Goal: Task Accomplishment & Management: Use online tool/utility

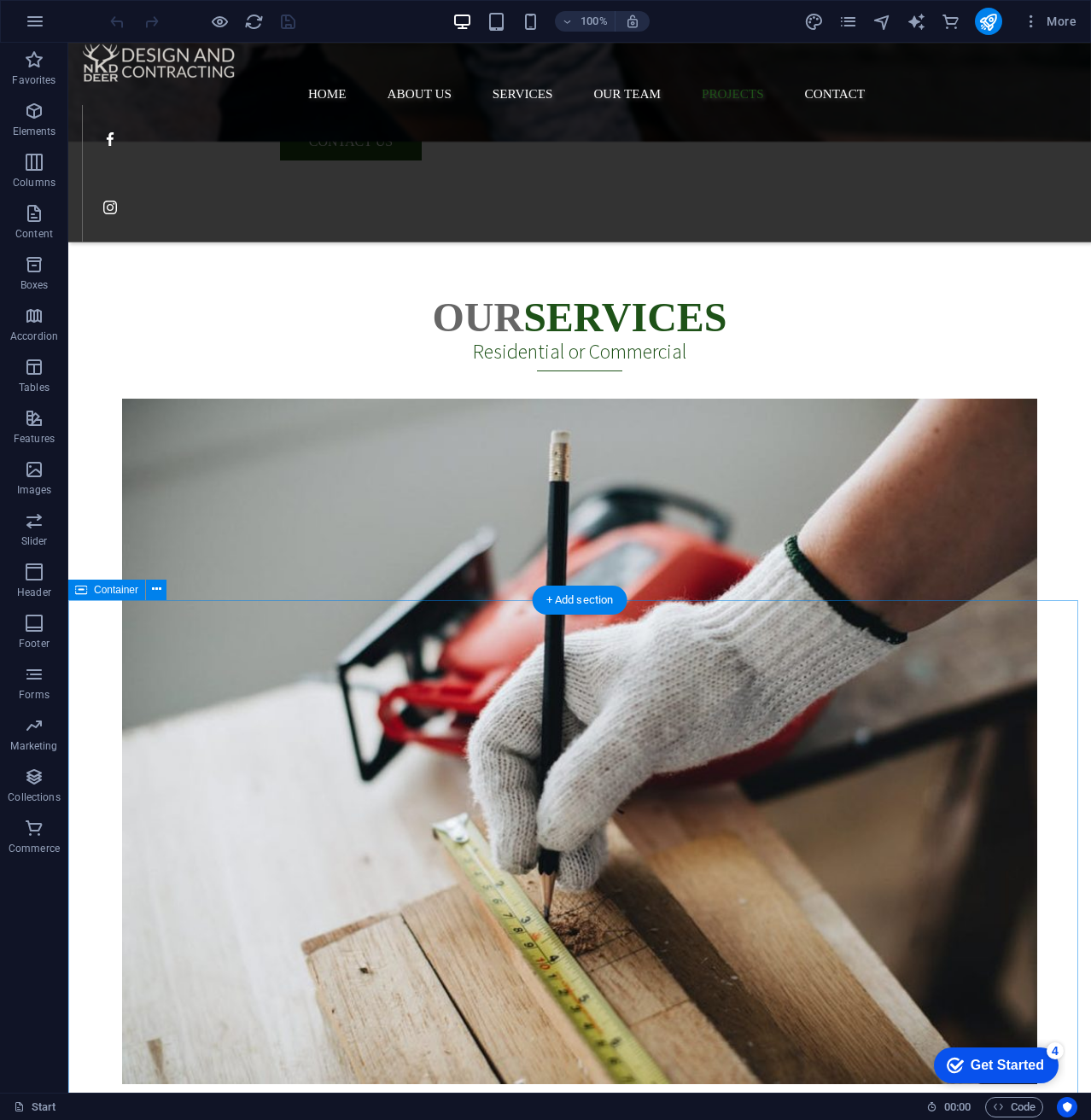
scroll to position [3431, 0]
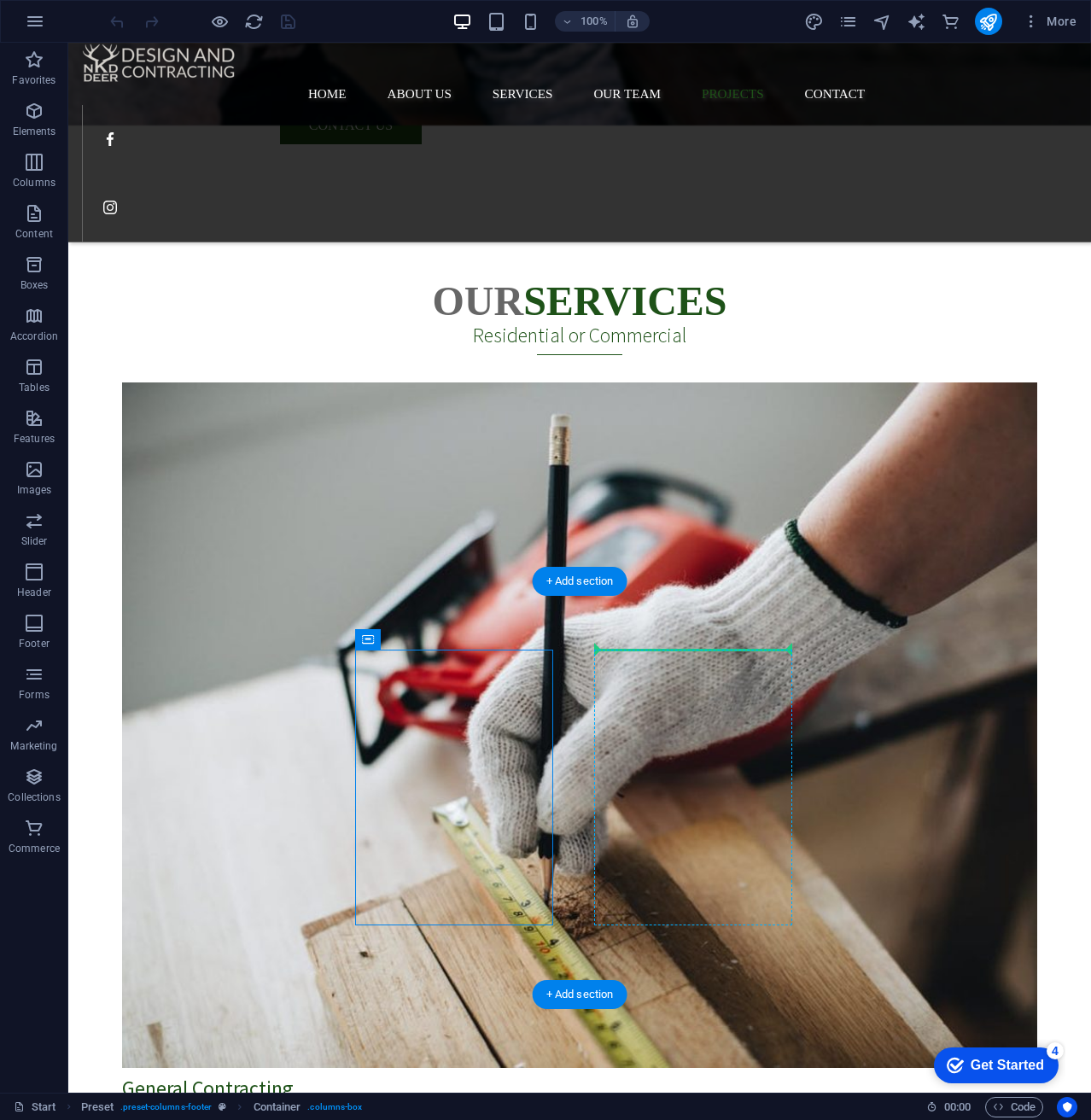
drag, startPoint x: 429, startPoint y: 683, endPoint x: 758, endPoint y: 651, distance: 330.6
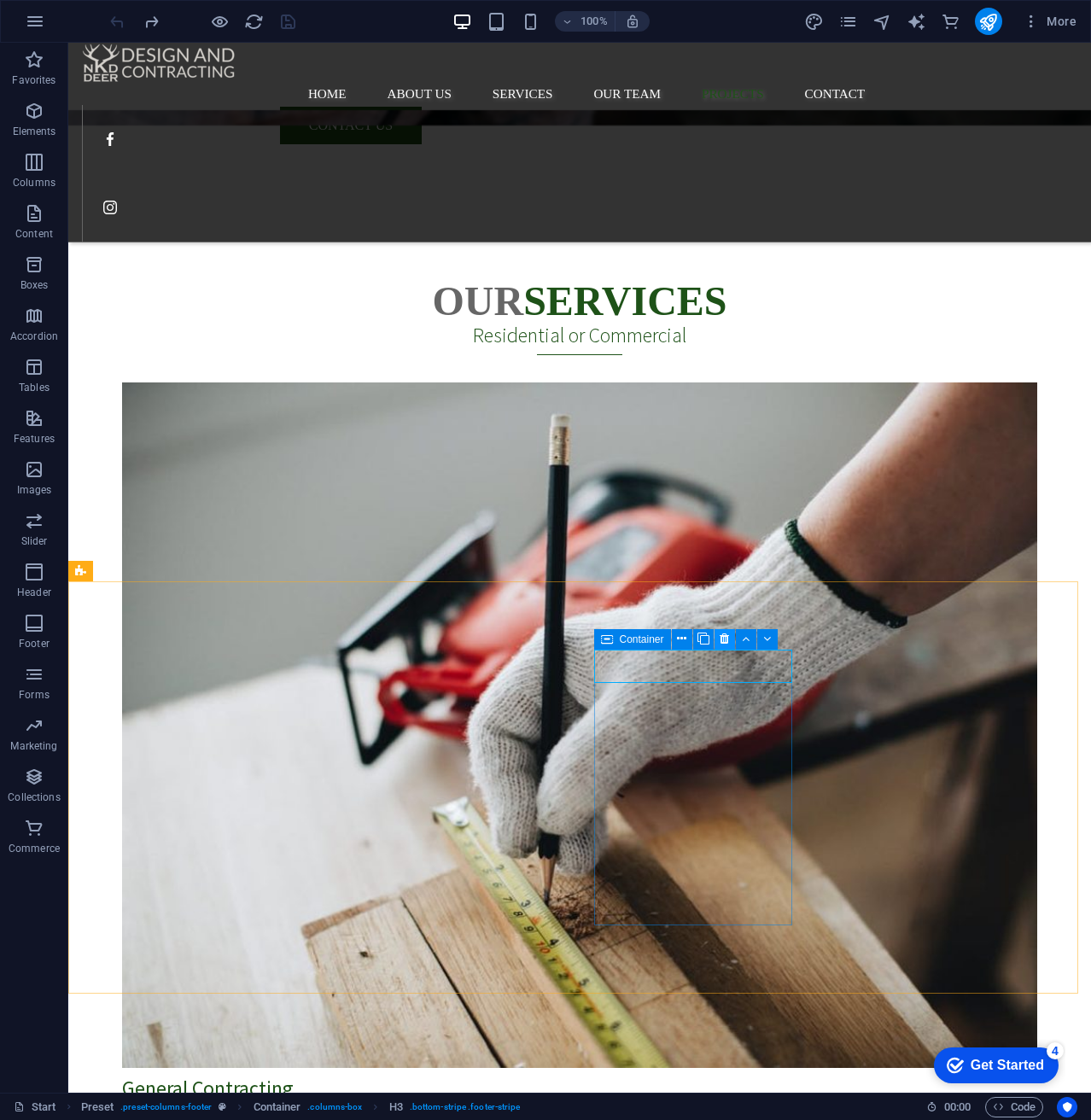
click at [724, 632] on icon at bounding box center [724, 639] width 10 height 18
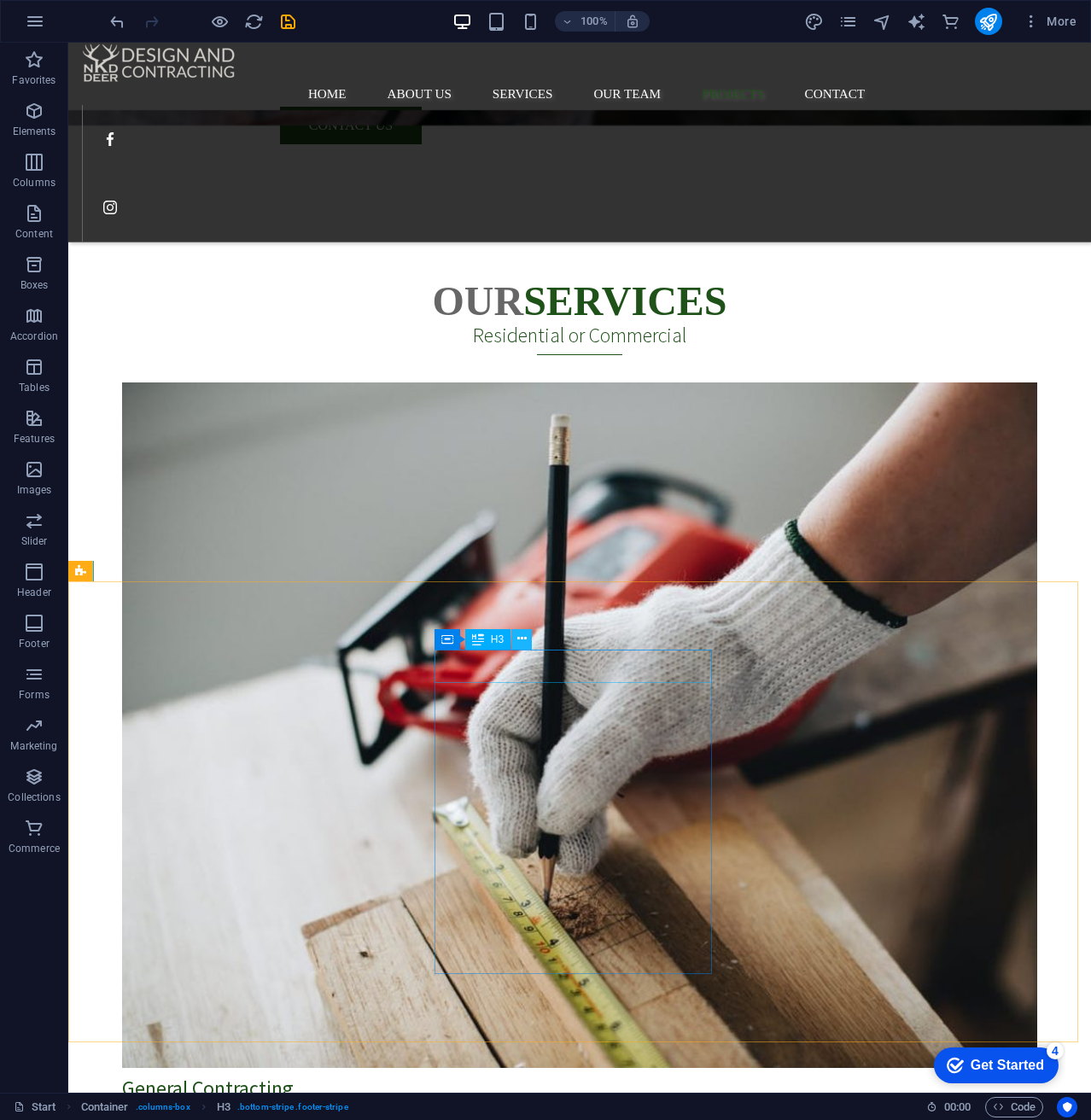
click at [521, 638] on icon at bounding box center [522, 639] width 10 height 18
click at [446, 639] on icon at bounding box center [448, 639] width 12 height 20
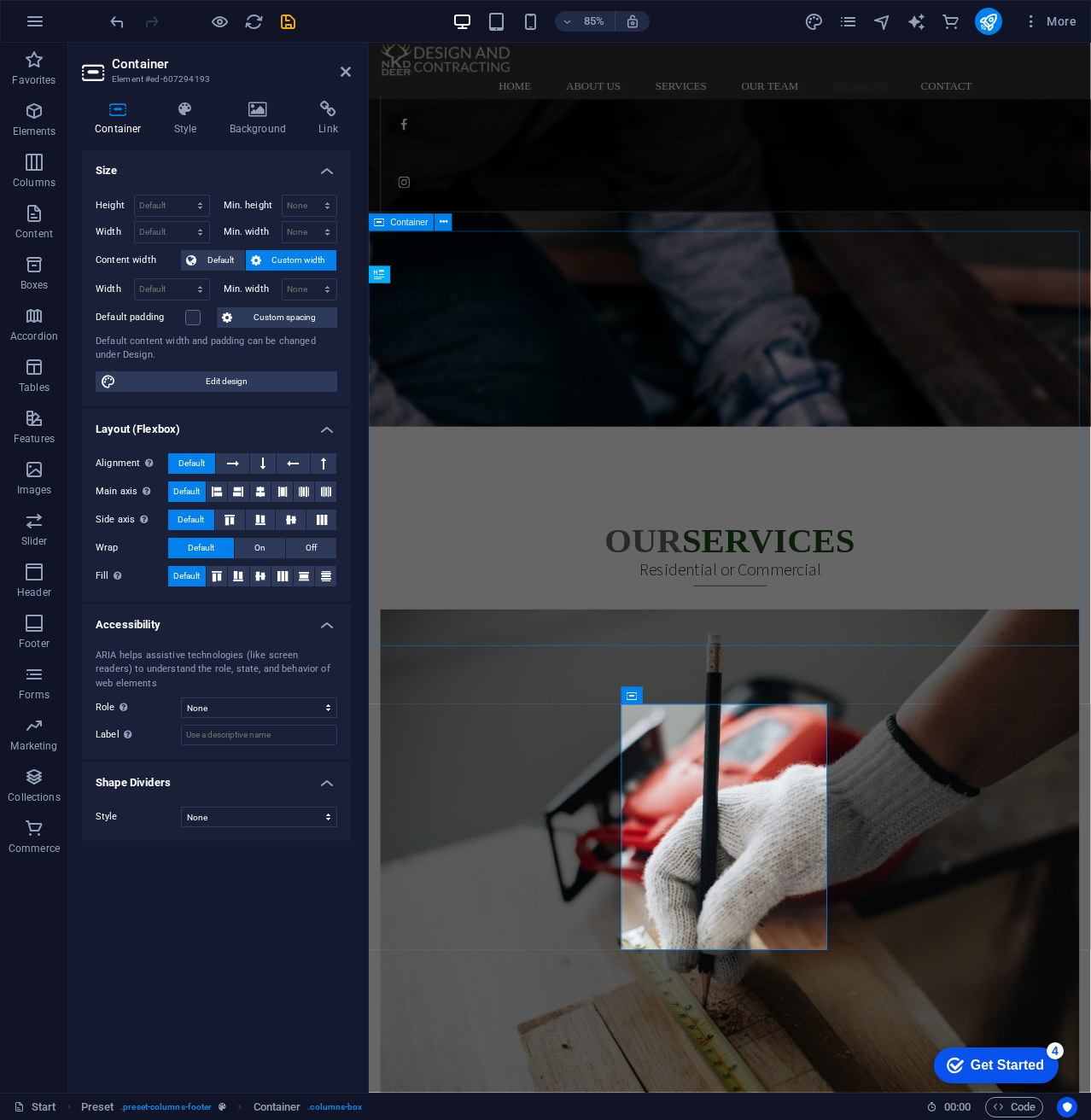
scroll to position [3686, 0]
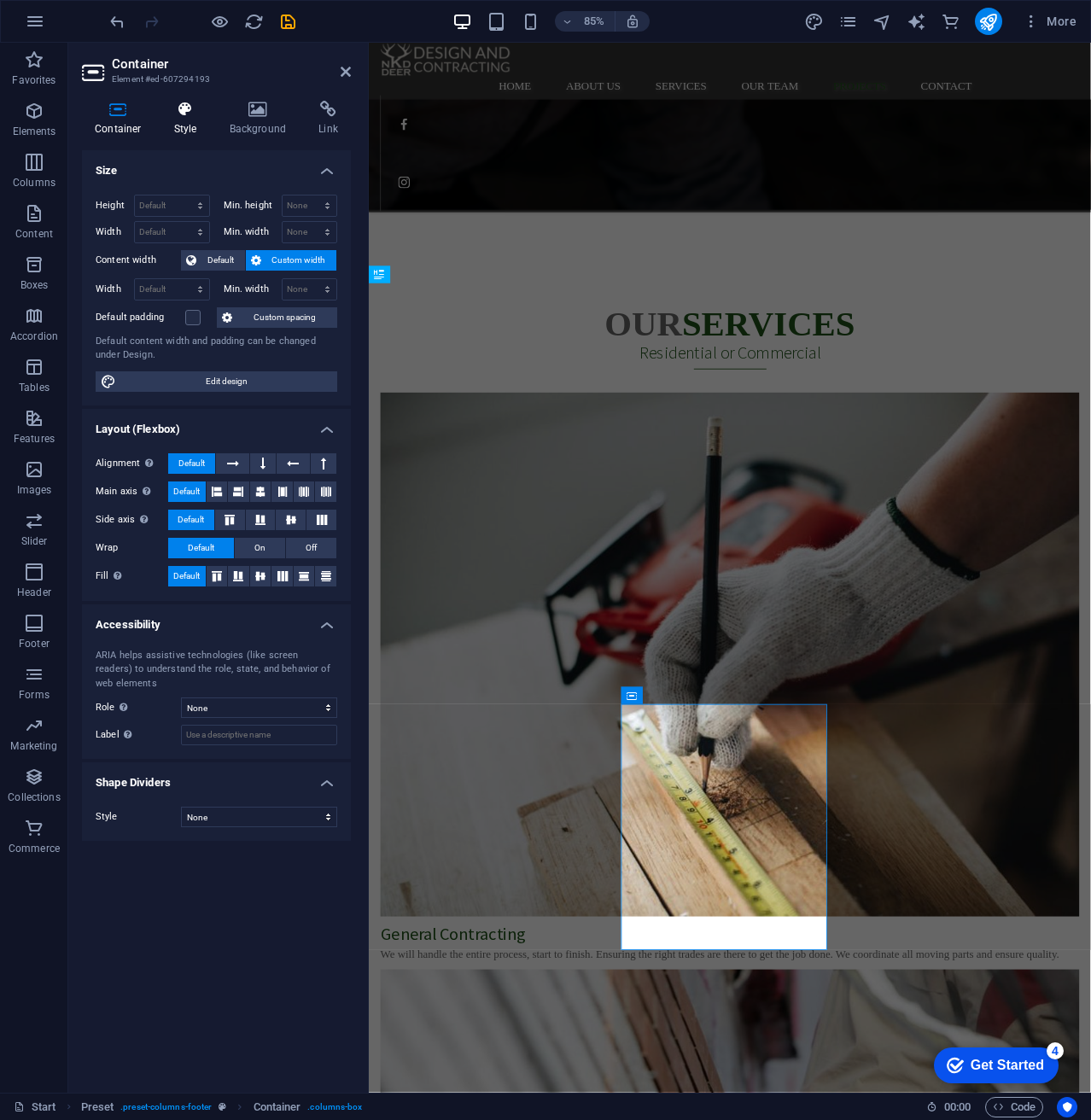
click at [187, 125] on h4 "Style" at bounding box center [189, 118] width 56 height 36
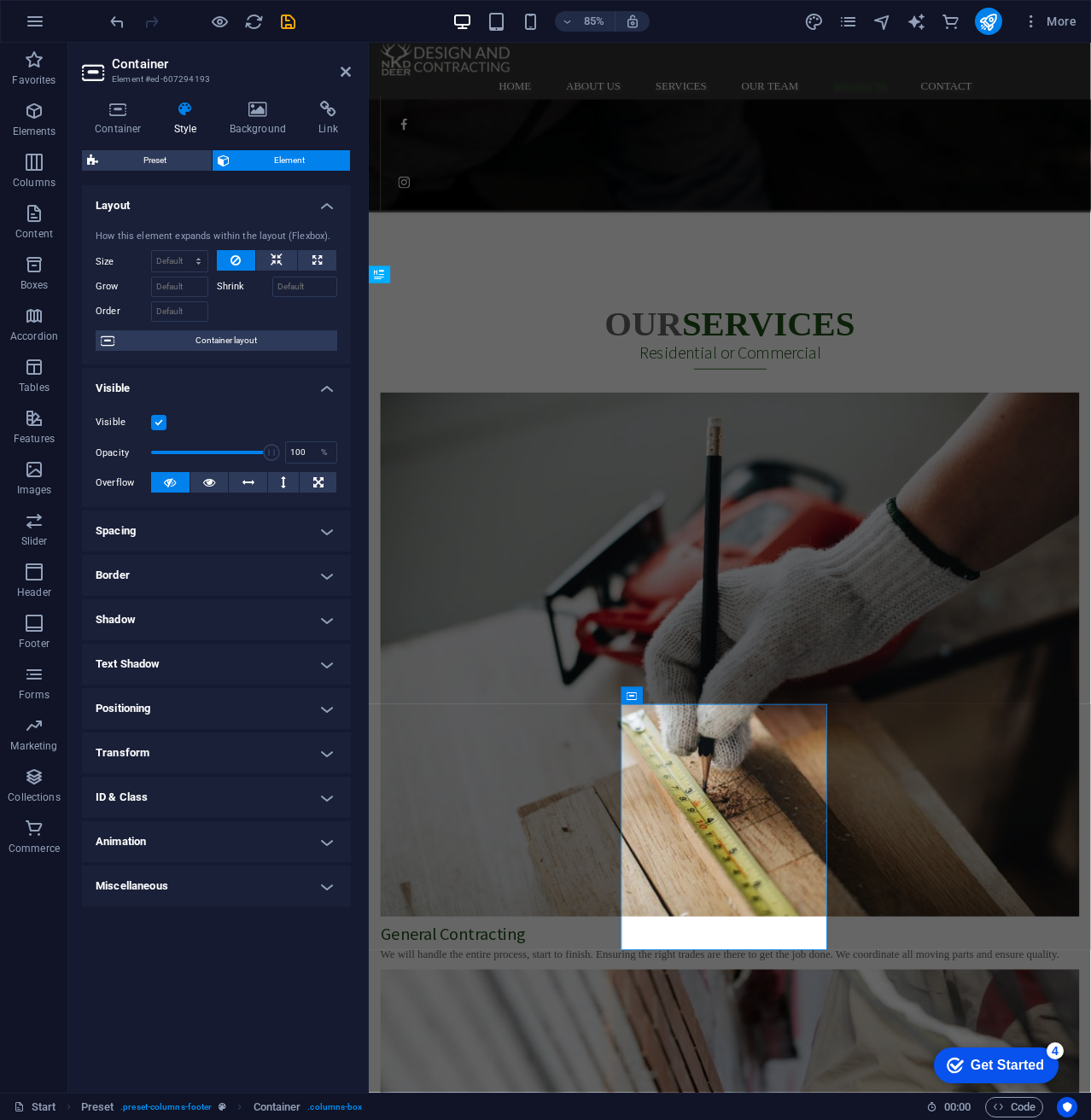
click at [259, 661] on h4 "Text Shadow" at bounding box center [216, 664] width 269 height 41
click at [259, 661] on h4 "Text Shadow" at bounding box center [216, 659] width 269 height 31
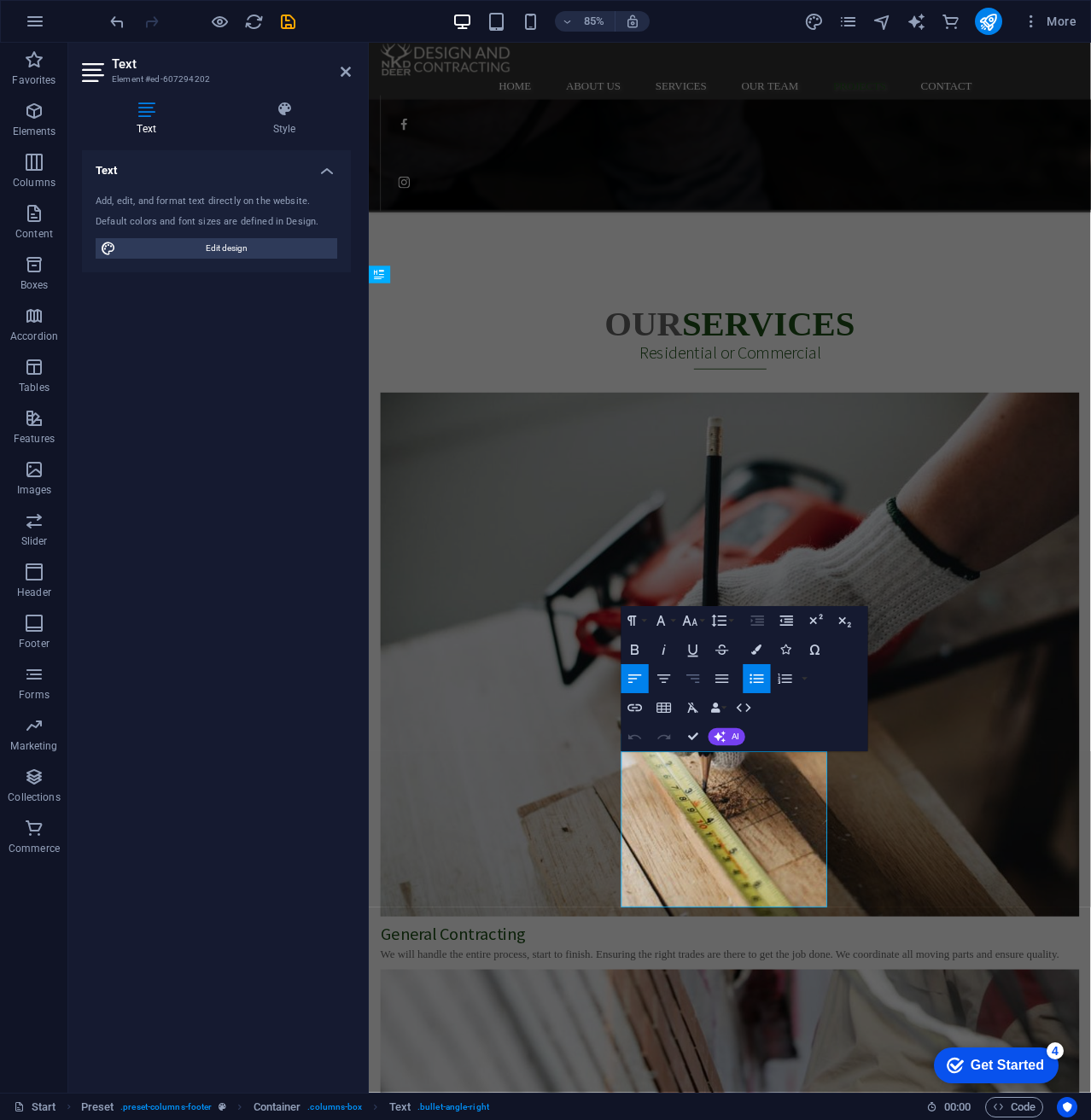
click at [692, 677] on icon "button" at bounding box center [693, 678] width 17 height 17
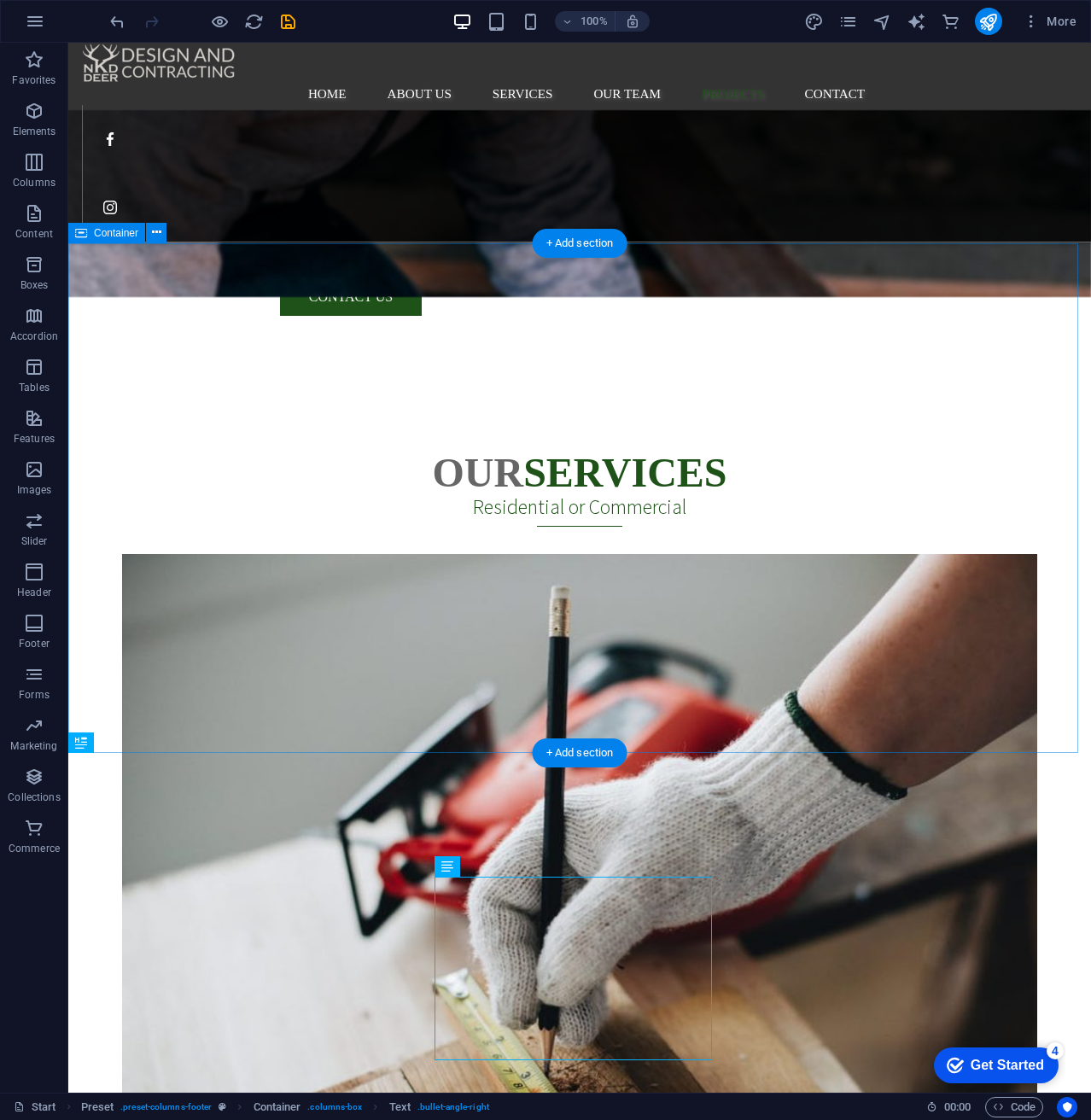
scroll to position [3480, 0]
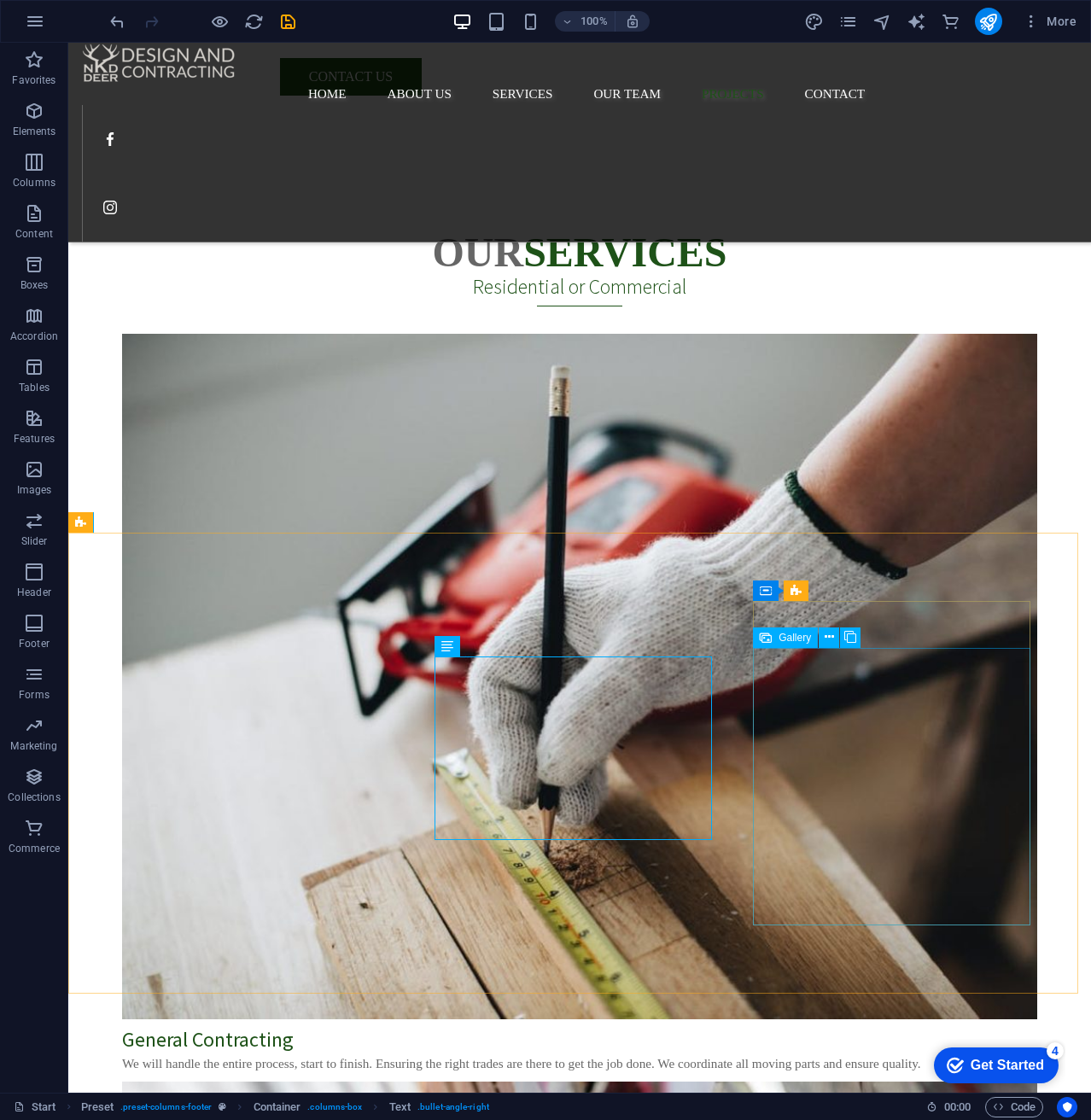
click at [788, 637] on span "Gallery" at bounding box center [794, 638] width 33 height 11
click at [788, 636] on span "Gallery" at bounding box center [794, 638] width 33 height 11
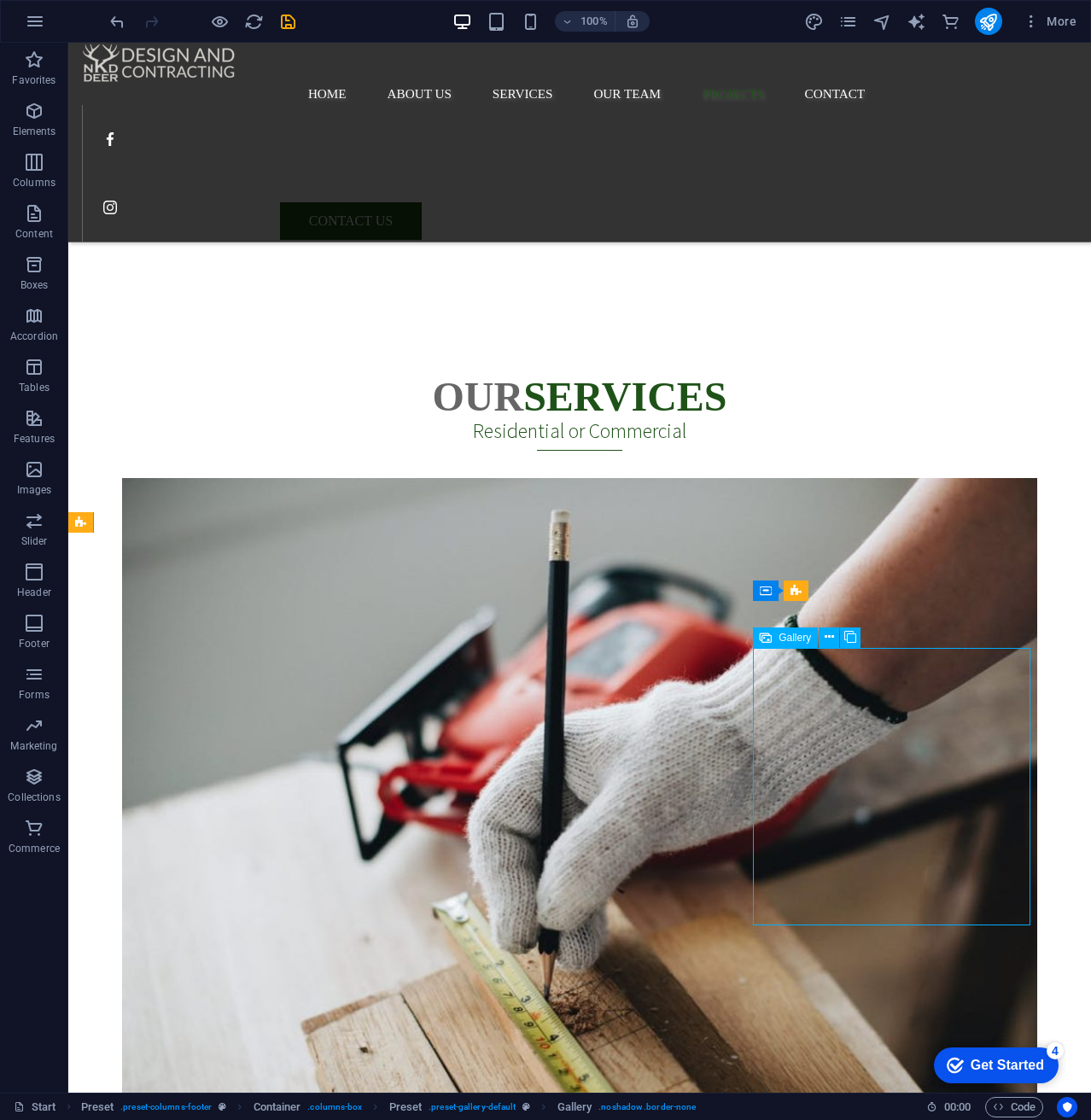
select select "4"
select select "px"
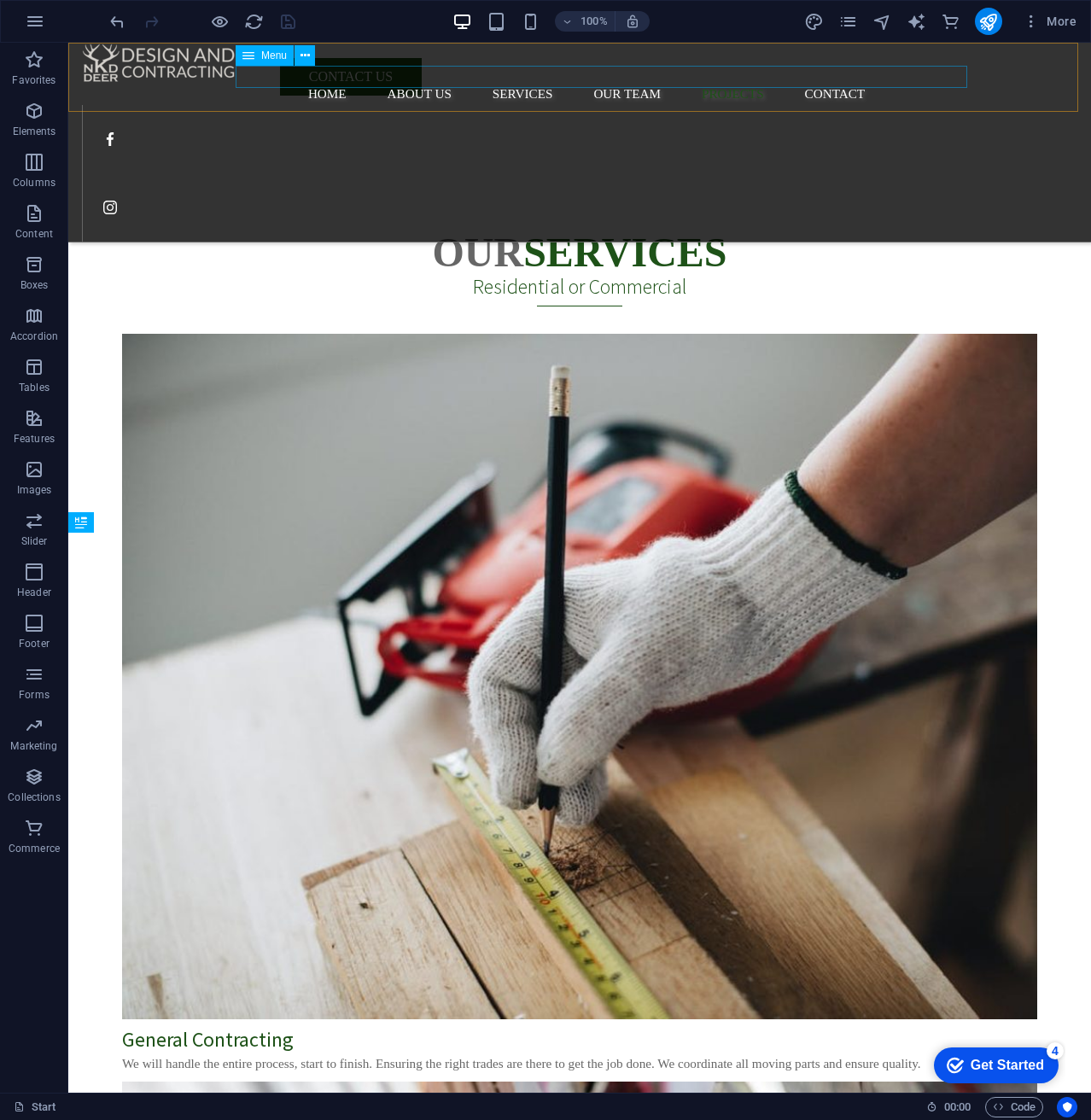
click at [876, 83] on nav "Home About us Services Our Team Projects Contact" at bounding box center [587, 94] width 1009 height 22
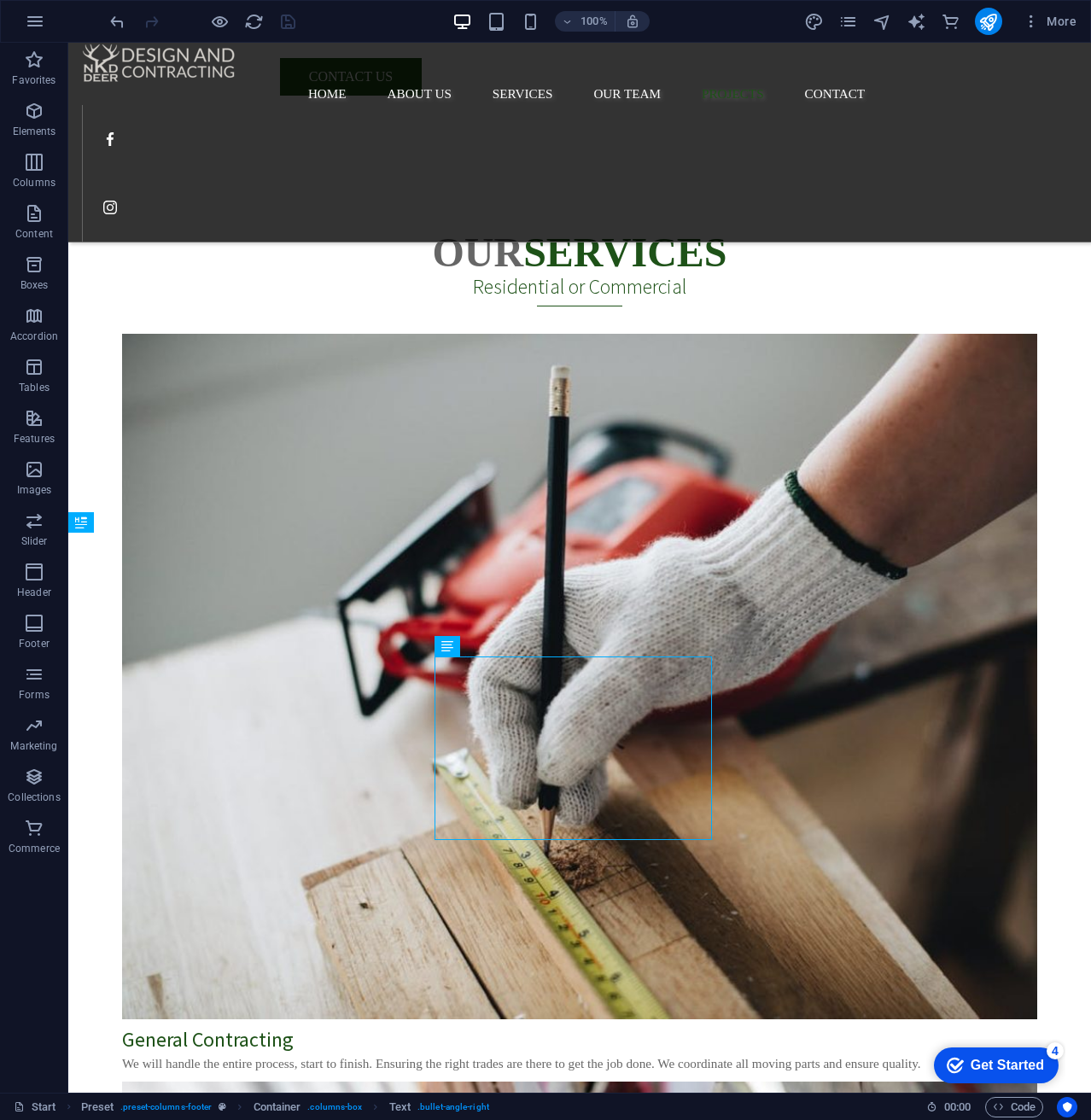
click at [1033, 1074] on div "checkmark Get Started 4" at bounding box center [996, 1065] width 125 height 36
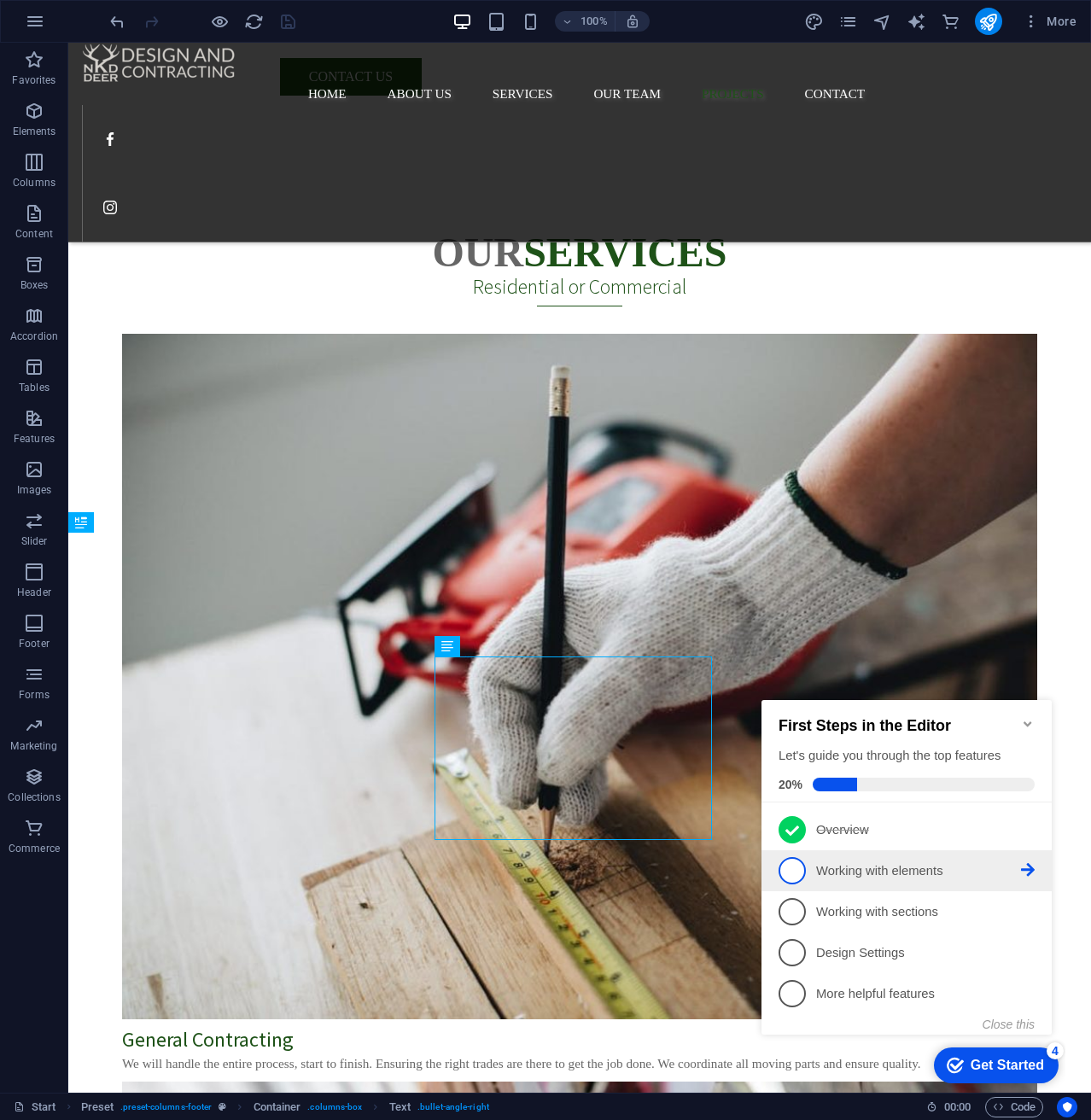
click at [936, 866] on p "Working with elements - incomplete" at bounding box center [919, 871] width 205 height 18
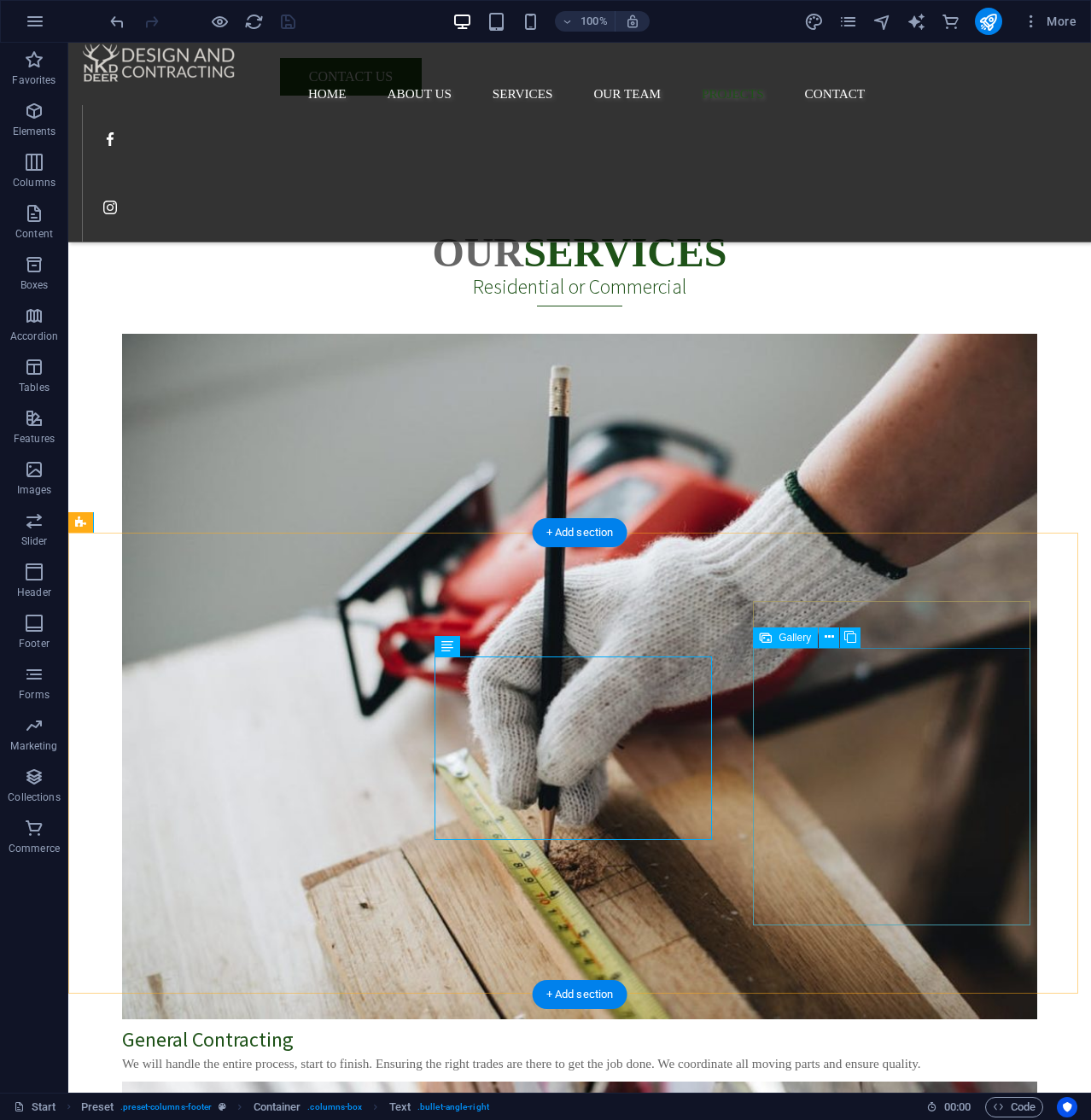
scroll to position [0, 0]
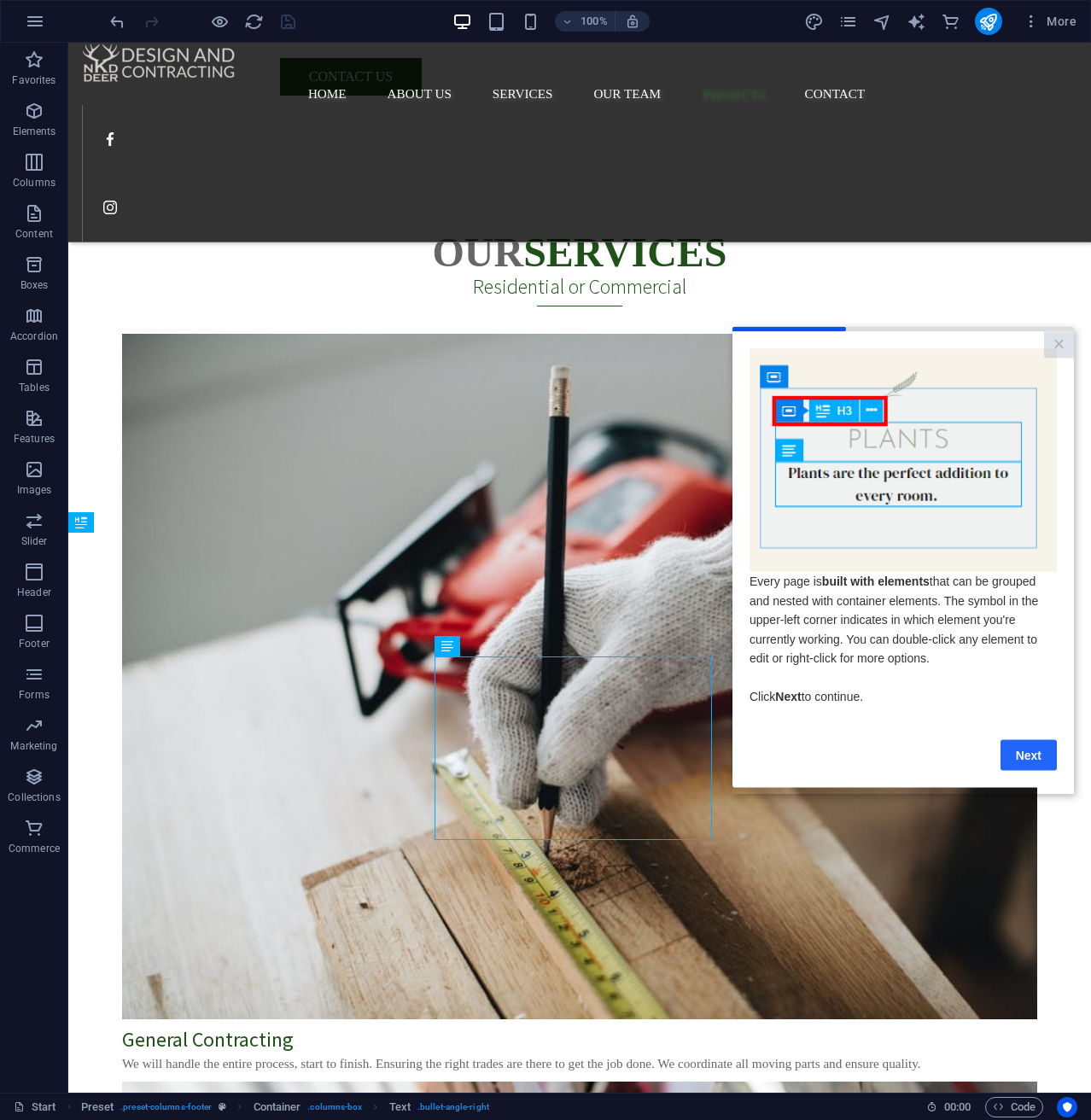
click at [1034, 764] on link "Next" at bounding box center [1029, 754] width 57 height 31
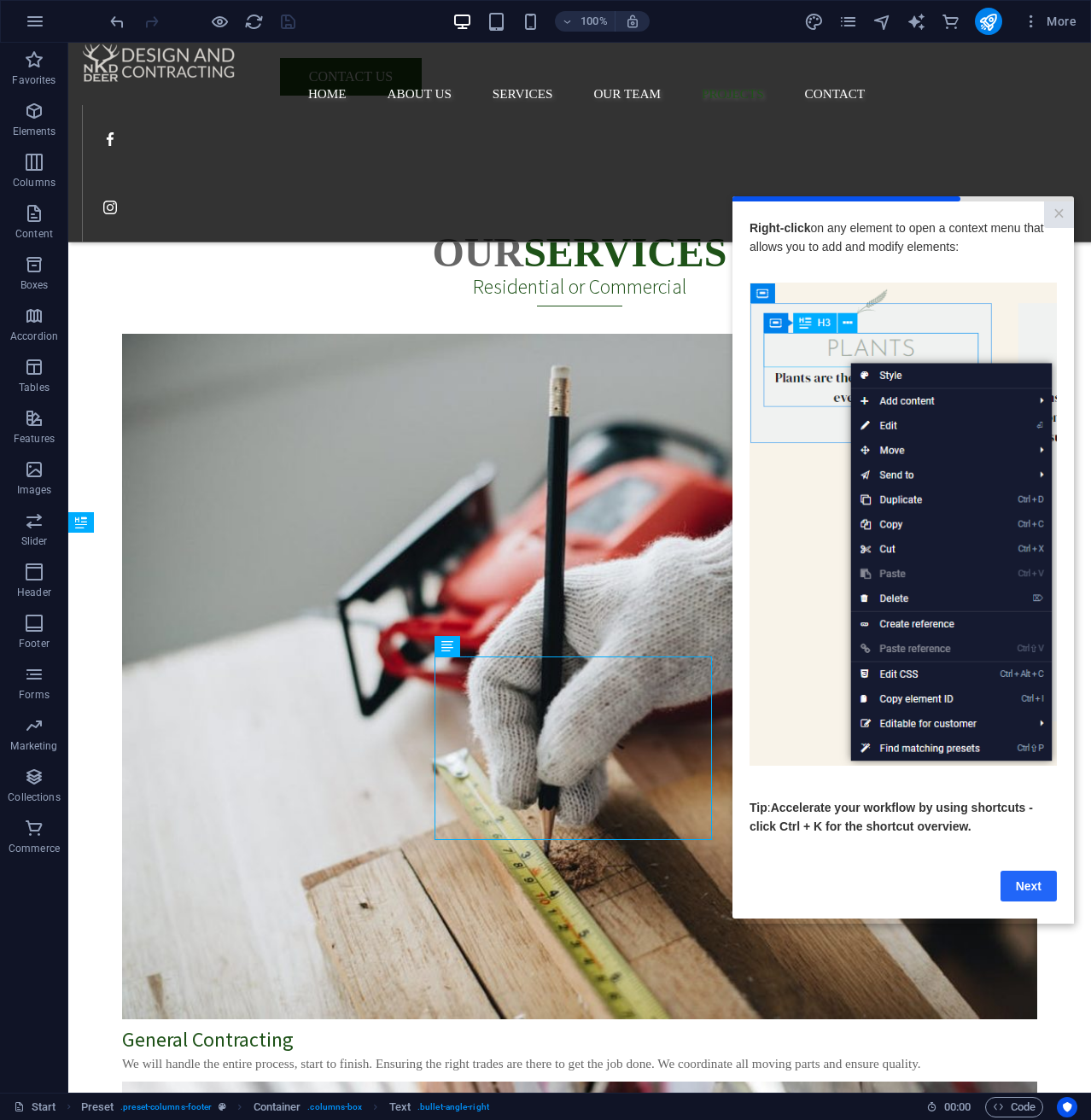
click at [1031, 880] on link "Next" at bounding box center [1029, 886] width 57 height 31
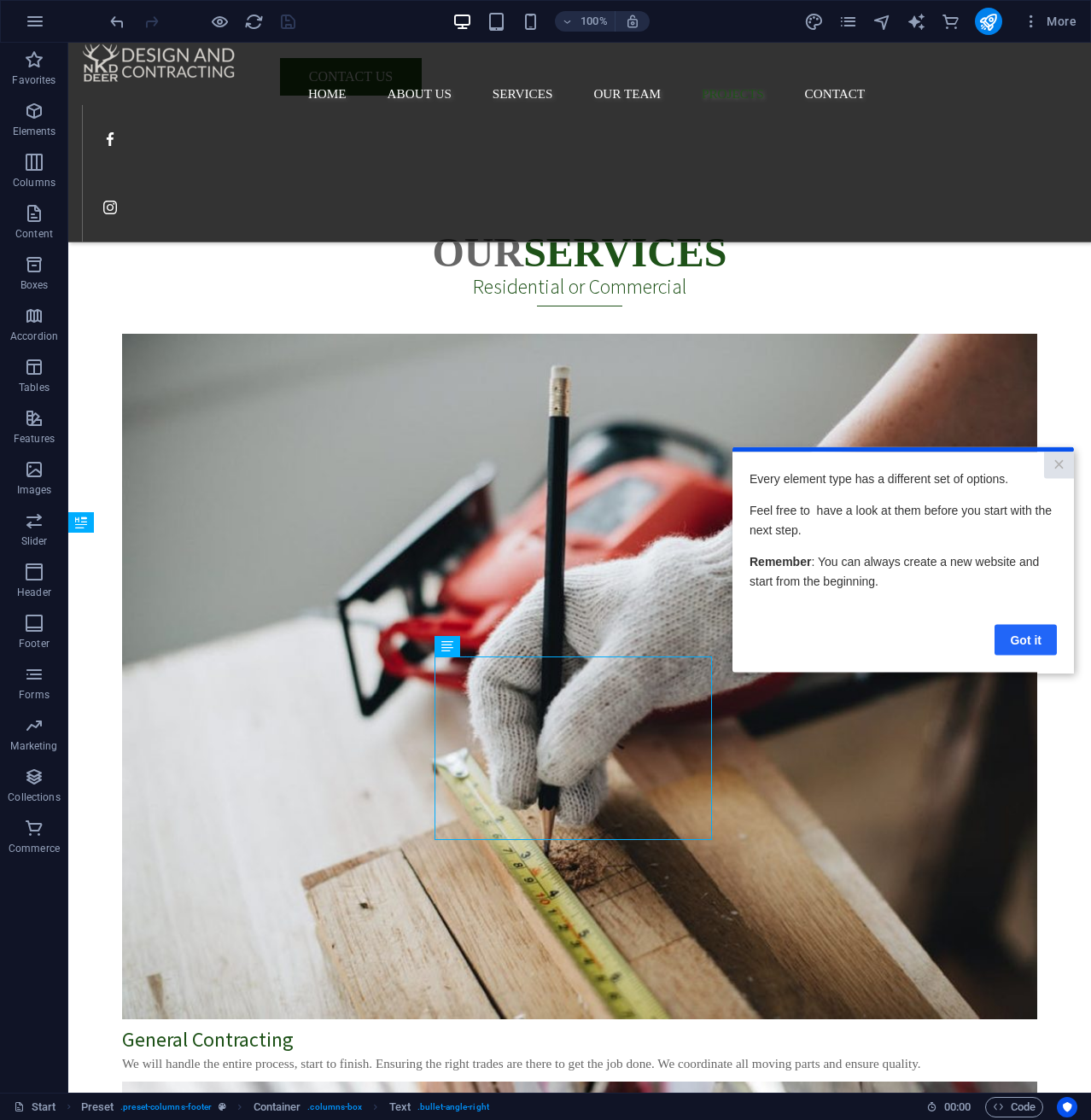
click at [1011, 640] on link "Got it" at bounding box center [1026, 639] width 63 height 31
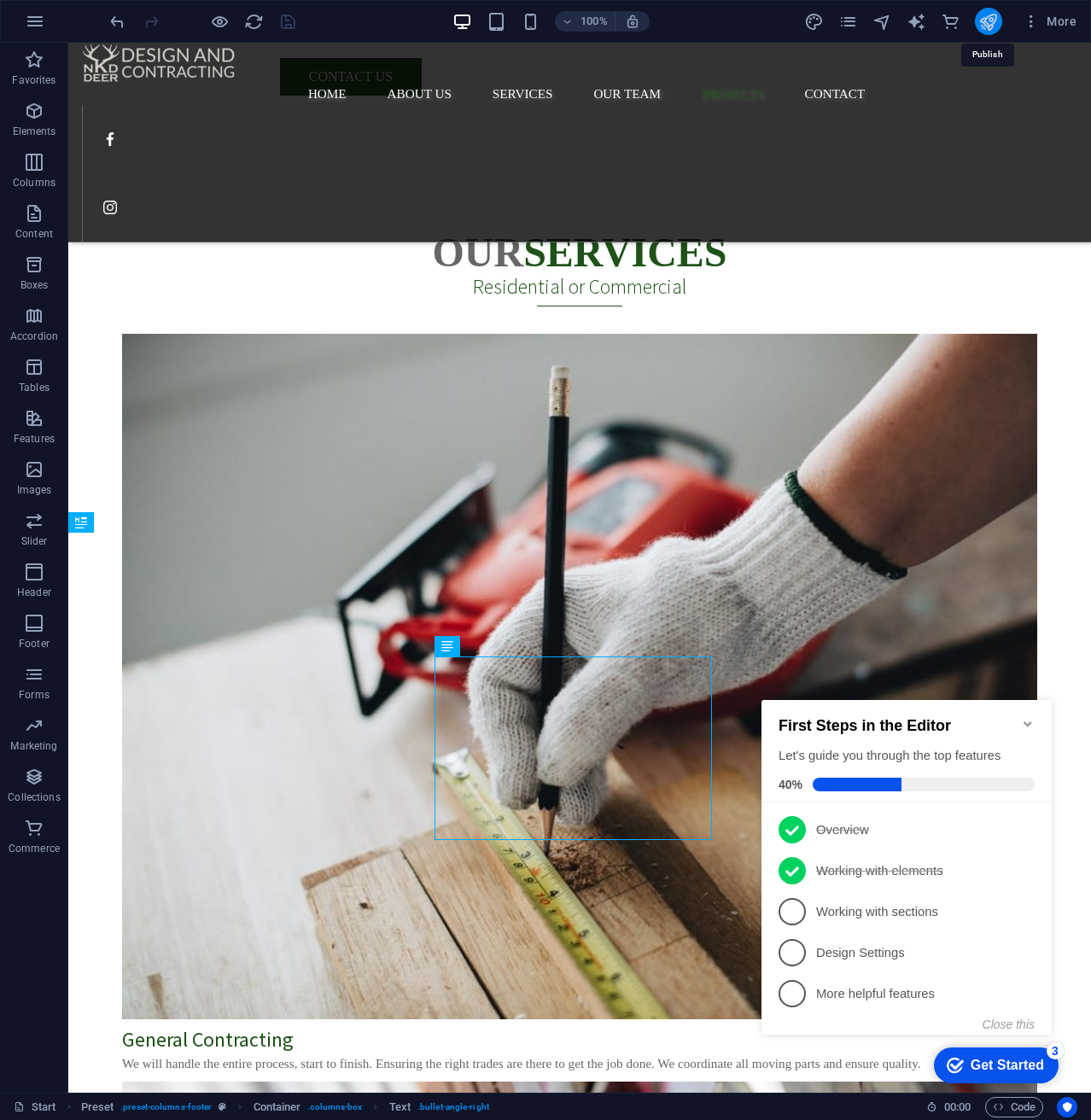
click at [989, 18] on icon "publish" at bounding box center [989, 22] width 19 height 19
